Goal: Task Accomplishment & Management: Manage account settings

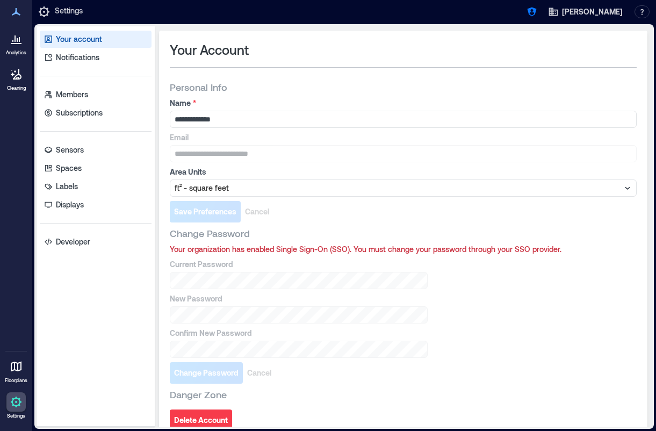
click at [19, 39] on icon at bounding box center [19, 39] width 1 height 5
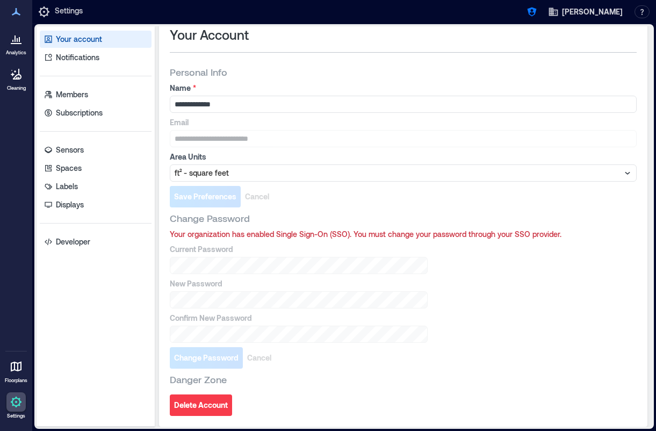
click at [20, 44] on icon at bounding box center [16, 43] width 11 height 1
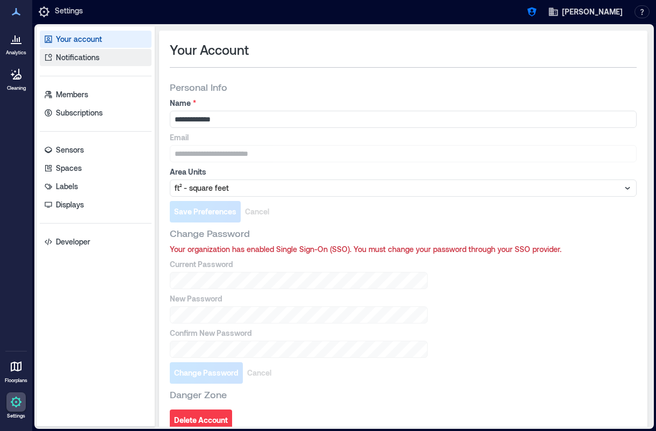
click at [65, 52] on p "Notifications" at bounding box center [78, 57] width 44 height 11
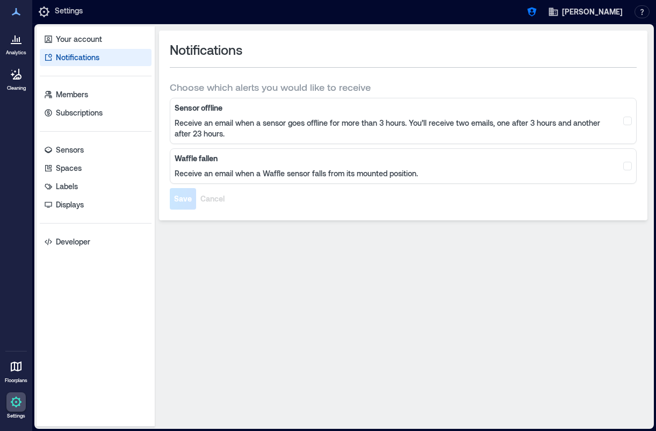
click at [10, 373] on div at bounding box center [15, 366] width 19 height 19
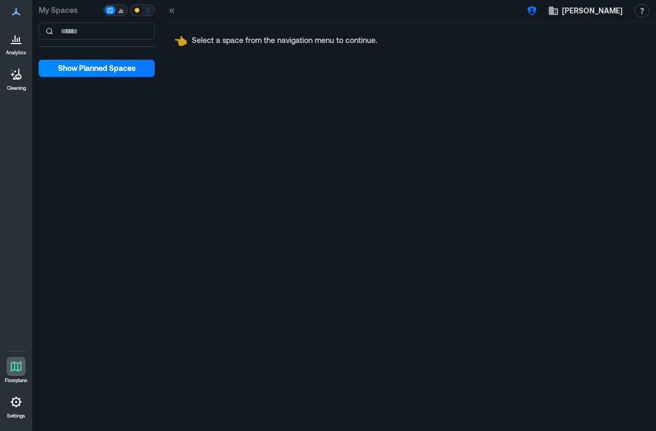
click at [16, 19] on div at bounding box center [15, 11] width 19 height 19
click at [15, 37] on icon at bounding box center [15, 38] width 1 height 6
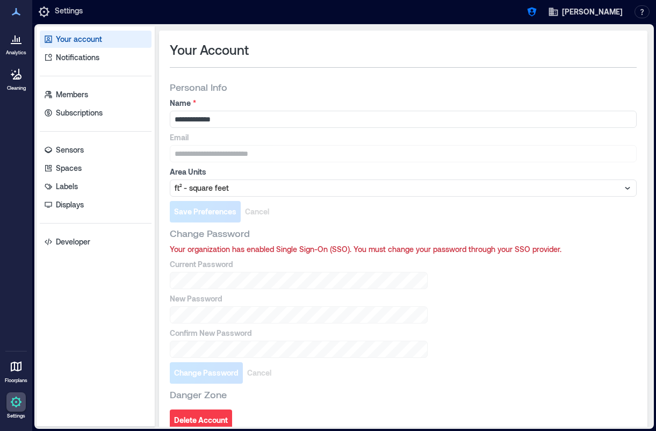
click at [13, 76] on icon at bounding box center [16, 74] width 13 height 13
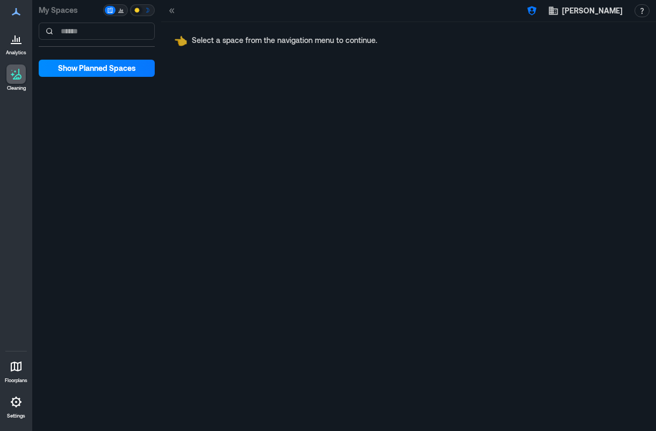
click at [10, 42] on icon at bounding box center [16, 38] width 13 height 13
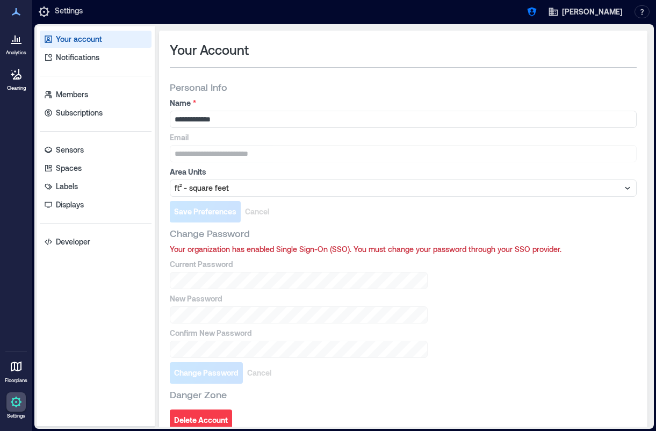
click at [10, 19] on div at bounding box center [15, 11] width 19 height 19
click at [16, 42] on icon at bounding box center [16, 38] width 13 height 13
click at [19, 75] on icon at bounding box center [16, 74] width 13 height 13
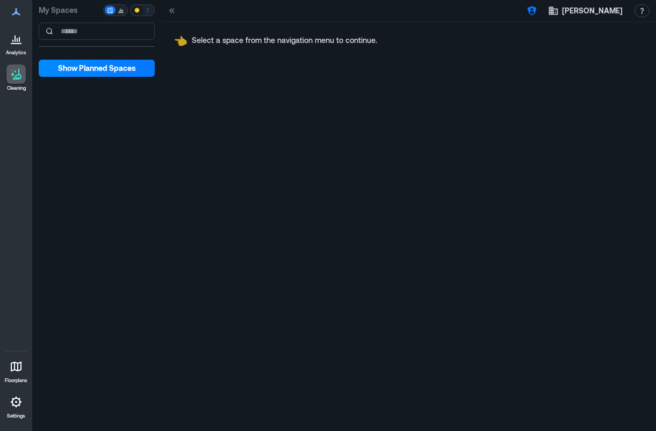
click at [16, 359] on div at bounding box center [15, 366] width 19 height 19
click at [15, 404] on icon at bounding box center [16, 401] width 13 height 13
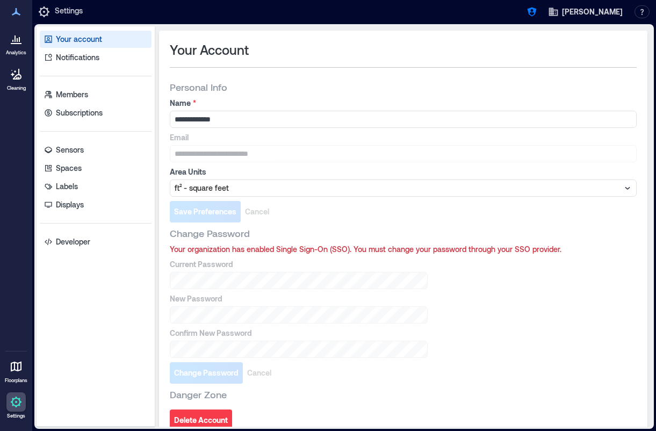
scroll to position [15, 0]
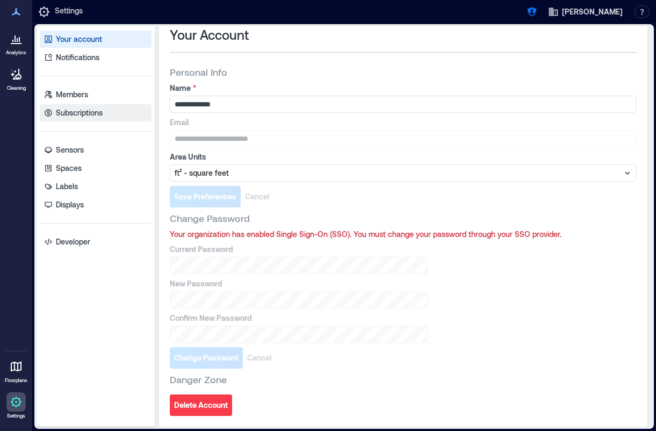
click at [98, 117] on p "Subscriptions" at bounding box center [79, 112] width 47 height 11
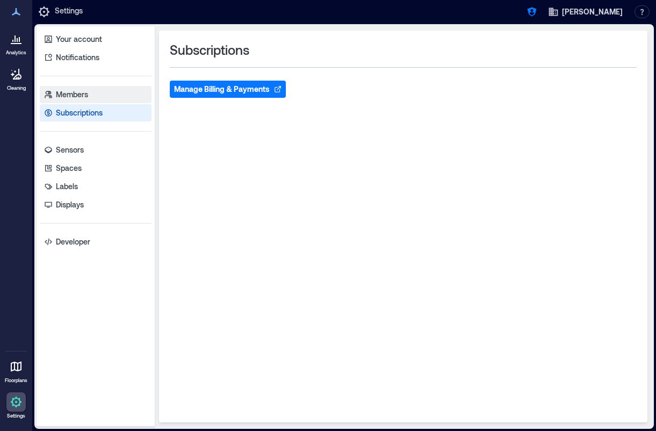
click at [98, 96] on link "Members" at bounding box center [96, 94] width 112 height 17
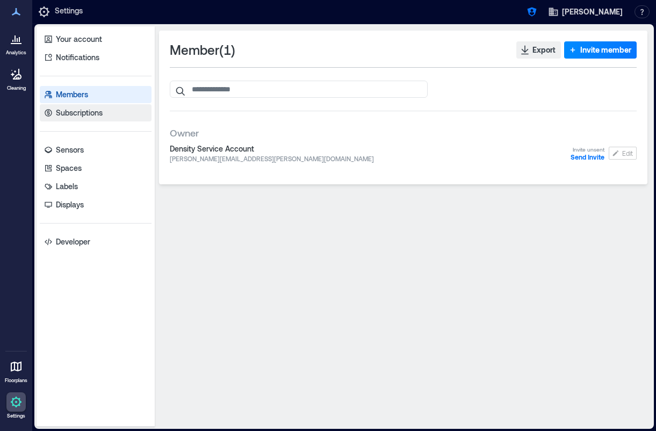
click at [56, 116] on p "Subscriptions" at bounding box center [79, 112] width 47 height 11
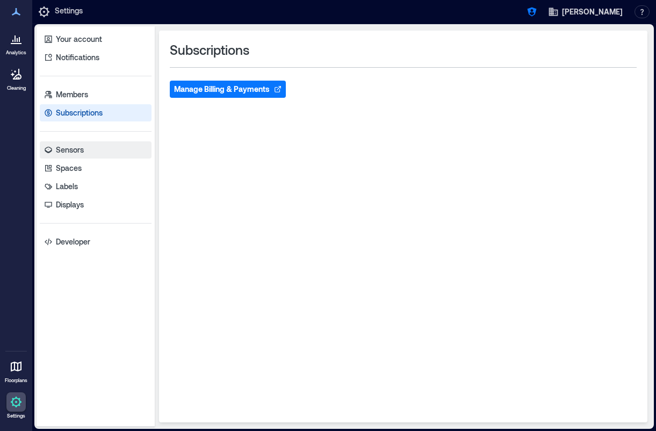
click at [60, 151] on p "Sensors" at bounding box center [70, 149] width 28 height 11
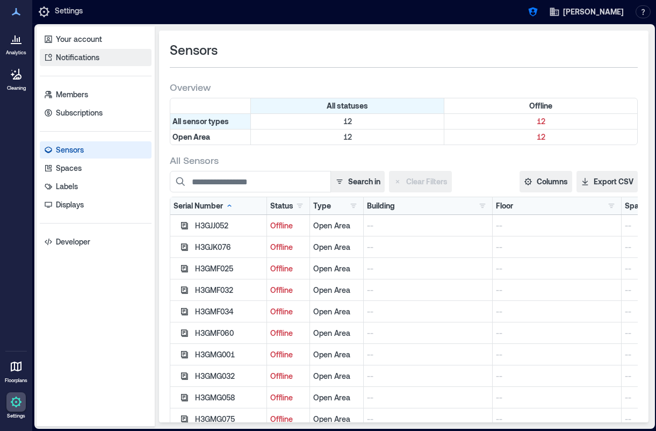
click at [63, 59] on p "Notifications" at bounding box center [78, 57] width 44 height 11
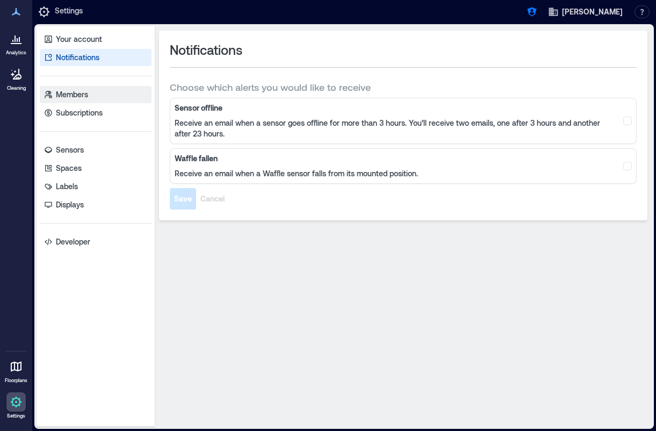
click at [103, 94] on link "Members" at bounding box center [96, 94] width 112 height 17
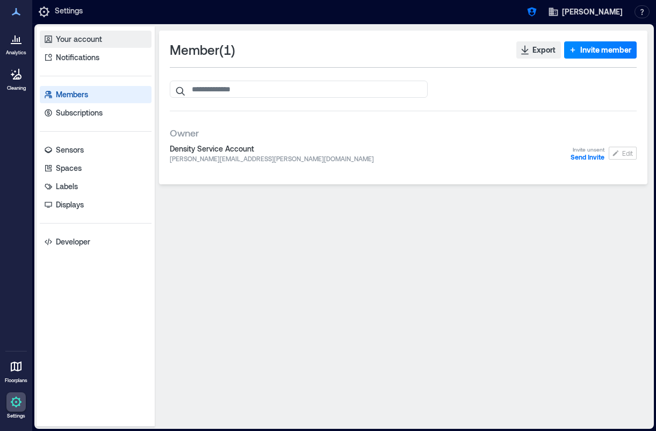
click at [95, 44] on p "Your account" at bounding box center [79, 39] width 46 height 11
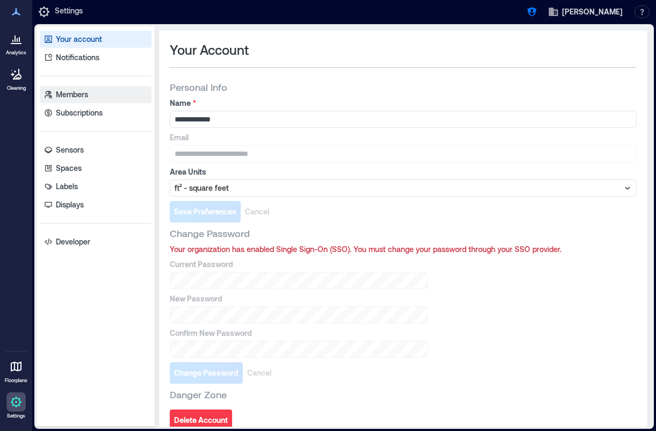
click at [93, 93] on link "Members" at bounding box center [96, 94] width 112 height 17
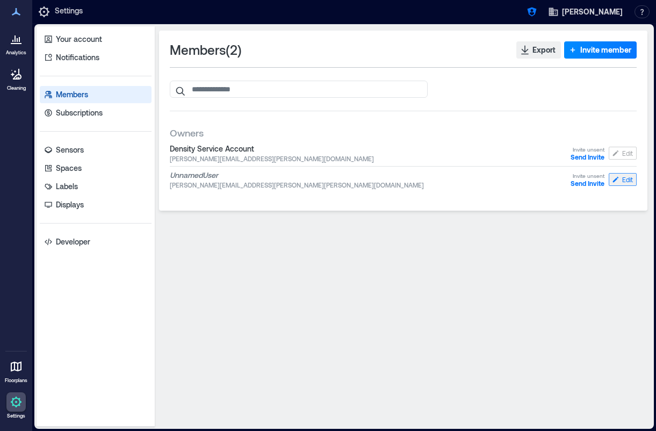
click at [628, 178] on span "Edit" at bounding box center [627, 179] width 11 height 9
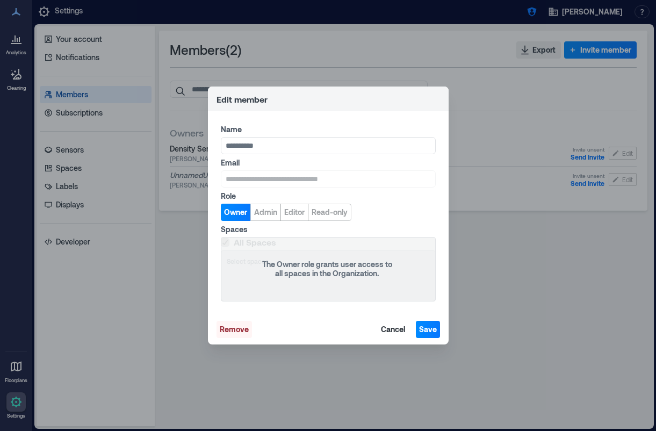
click at [236, 328] on span "Remove" at bounding box center [234, 329] width 29 height 11
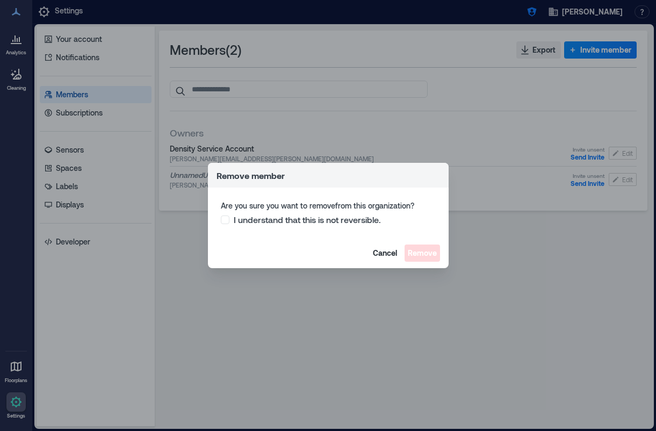
click at [231, 223] on label "I understand that this is not reversible." at bounding box center [328, 219] width 215 height 11
click at [421, 252] on span "Remove" at bounding box center [422, 253] width 29 height 11
